Goal: Check status: Check status

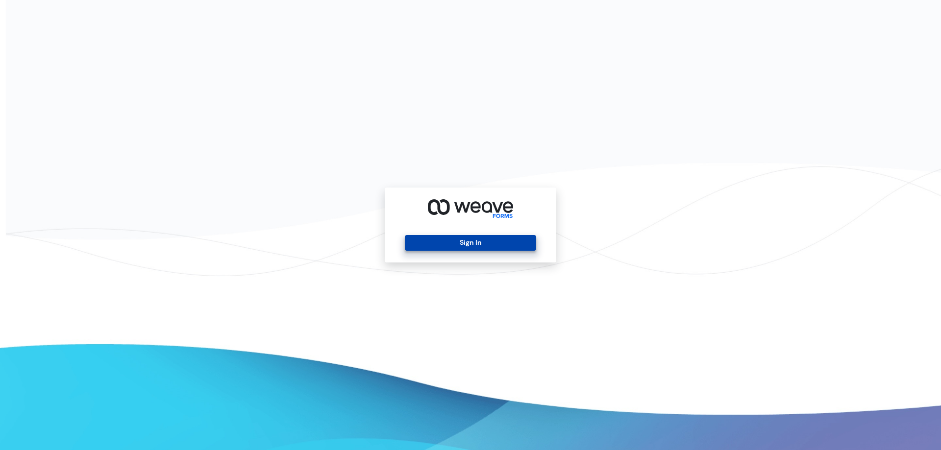
click at [496, 243] on button "Sign In" at bounding box center [470, 243] width 131 height 16
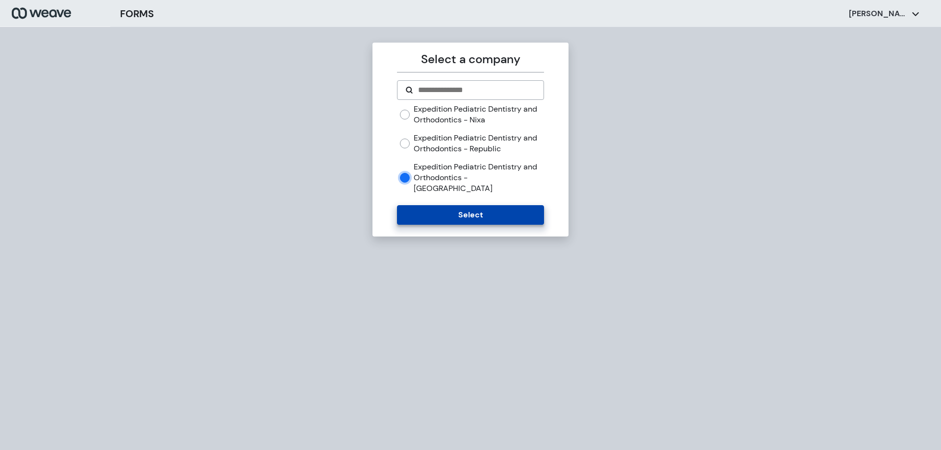
click at [444, 205] on button "Select" at bounding box center [470, 215] width 147 height 20
